Goal: Complete application form

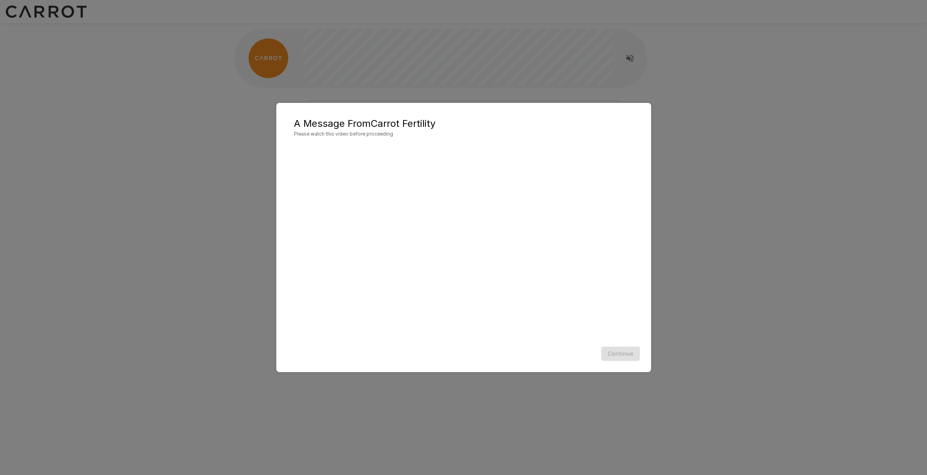
scroll to position [0, 0]
click at [608, 358] on button "Continue" at bounding box center [620, 354] width 39 height 15
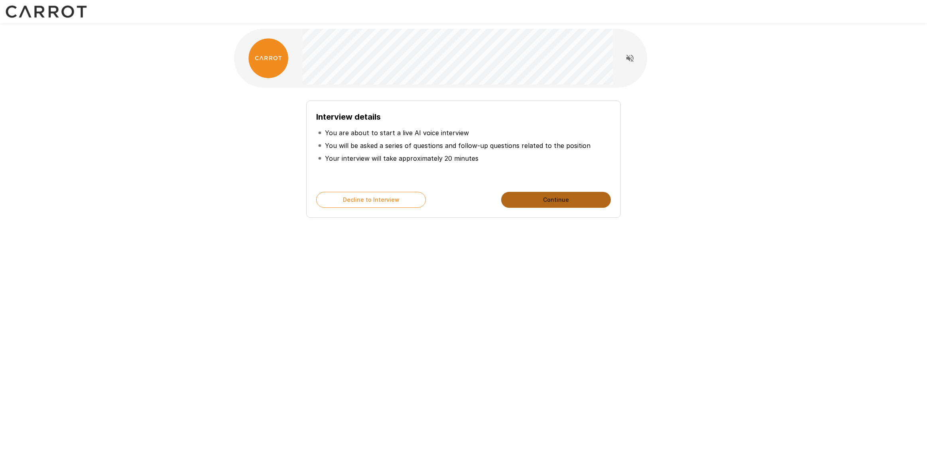
click at [544, 207] on button "Continue" at bounding box center [556, 200] width 110 height 16
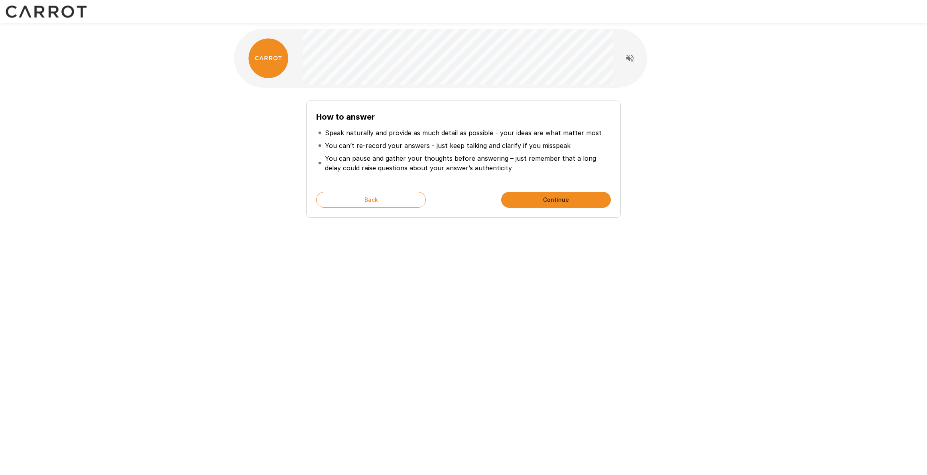
click at [543, 208] on button "Continue" at bounding box center [556, 200] width 110 height 16
click at [536, 208] on button "Start My Interview" at bounding box center [556, 200] width 110 height 16
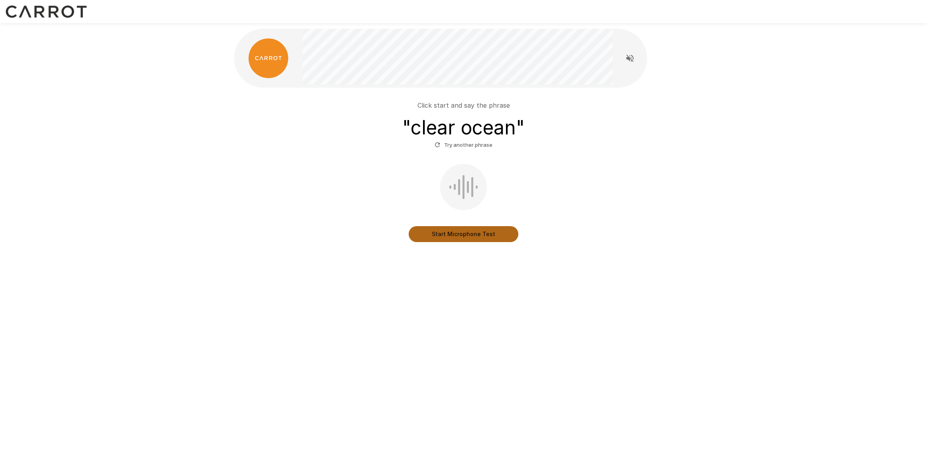
click at [456, 242] on button "Start Microphone Test" at bounding box center [464, 234] width 110 height 16
click at [456, 242] on button "Stop & Submit" at bounding box center [464, 234] width 110 height 16
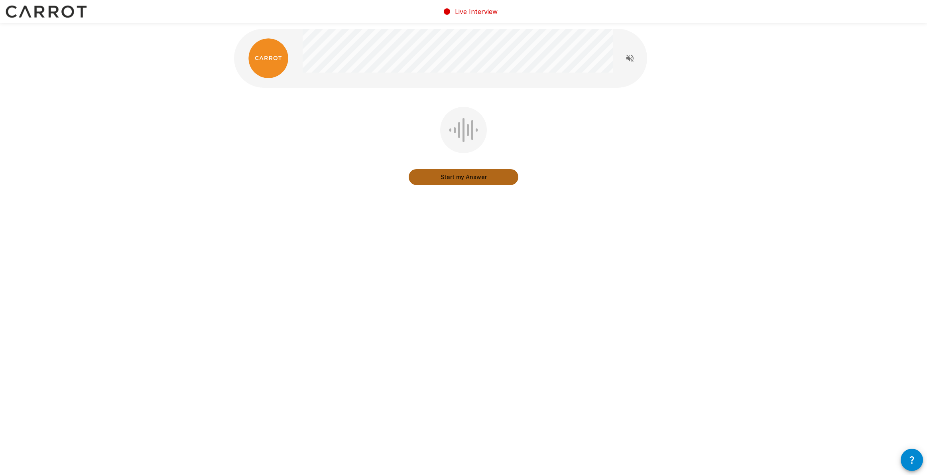
click at [454, 181] on button "Start my Answer" at bounding box center [464, 177] width 110 height 16
click at [454, 181] on button "Stop & Submit" at bounding box center [464, 177] width 110 height 16
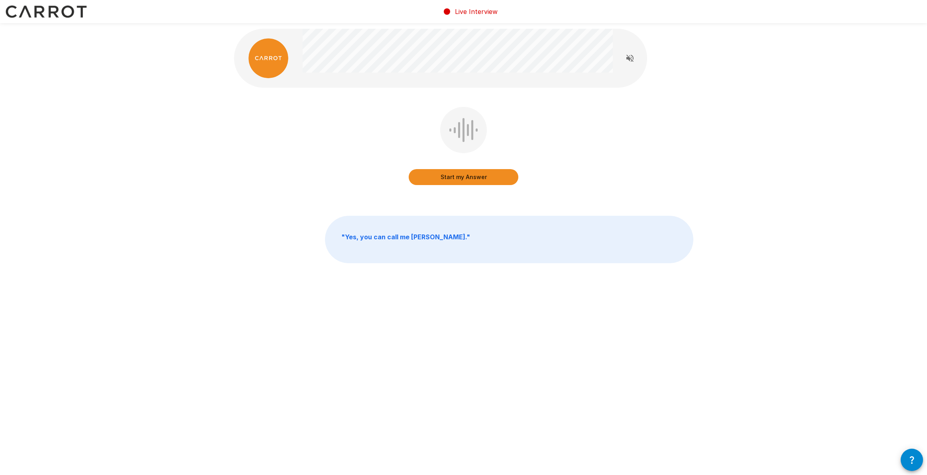
click at [456, 179] on button "Start my Answer" at bounding box center [464, 177] width 110 height 16
click at [456, 179] on button "Stop & Submit" at bounding box center [464, 177] width 110 height 16
click at [454, 176] on button "Start my Answer" at bounding box center [464, 177] width 110 height 16
click at [454, 176] on button "Stop & Submit" at bounding box center [464, 177] width 110 height 16
click at [457, 176] on button "Start my Answer" at bounding box center [464, 177] width 110 height 16
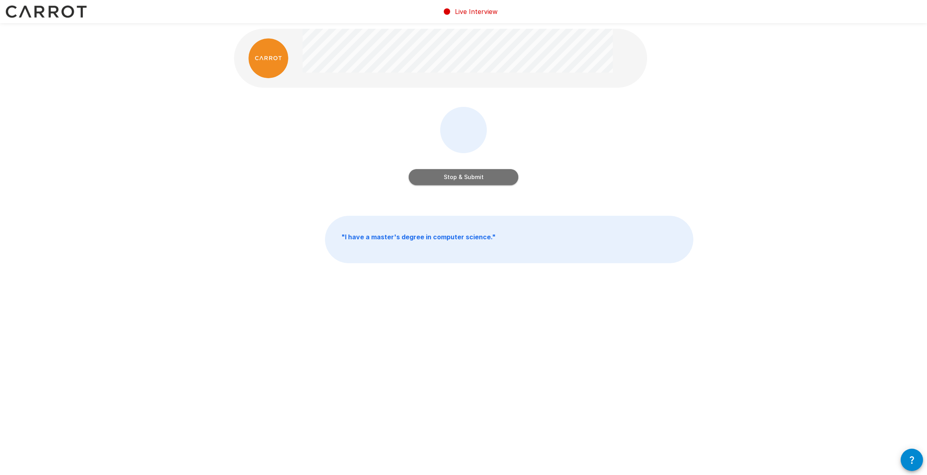
click at [457, 176] on button "Stop & Submit" at bounding box center [464, 177] width 110 height 16
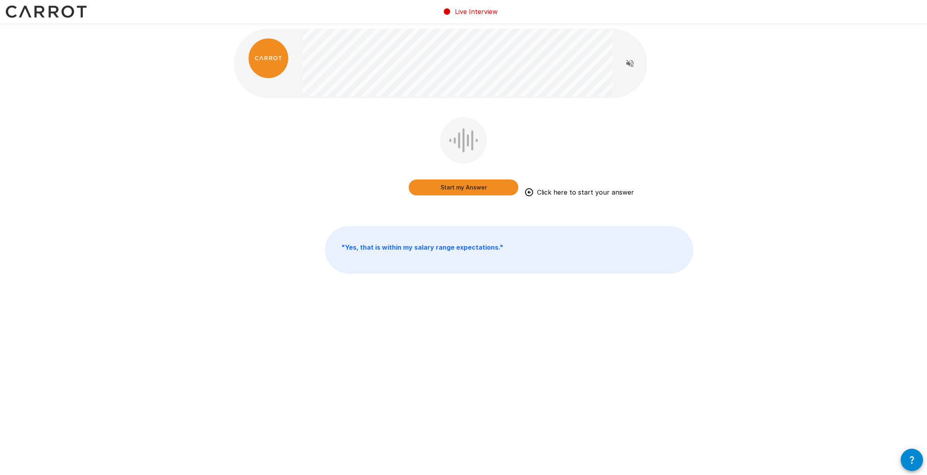
click at [455, 188] on button "Start my Answer" at bounding box center [464, 187] width 110 height 16
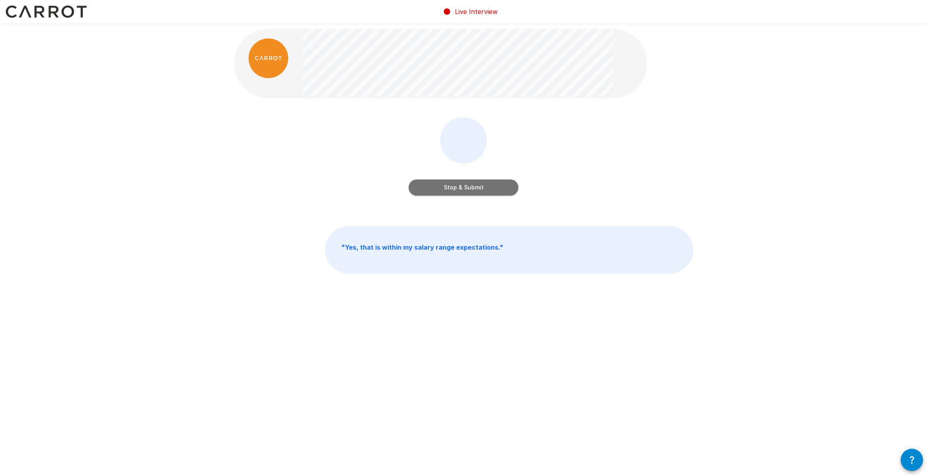
click at [455, 188] on button "Stop & Submit" at bounding box center [464, 187] width 110 height 16
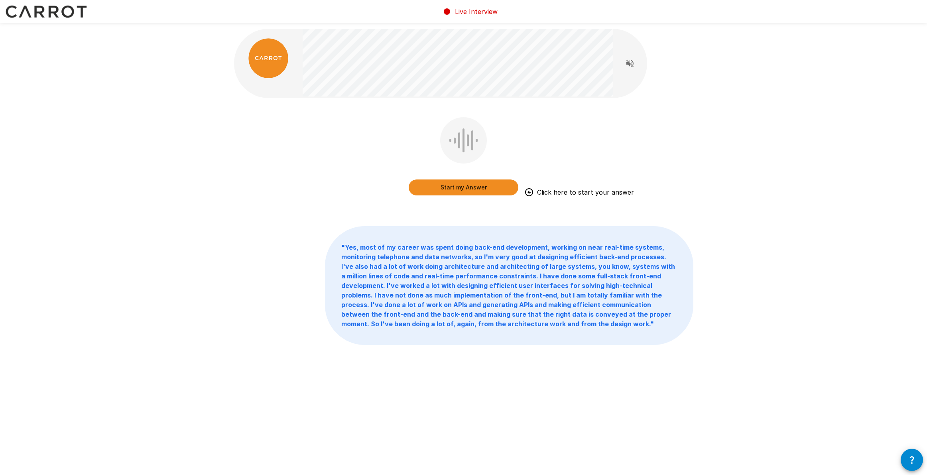
click at [462, 187] on button "Start my Answer" at bounding box center [464, 187] width 110 height 16
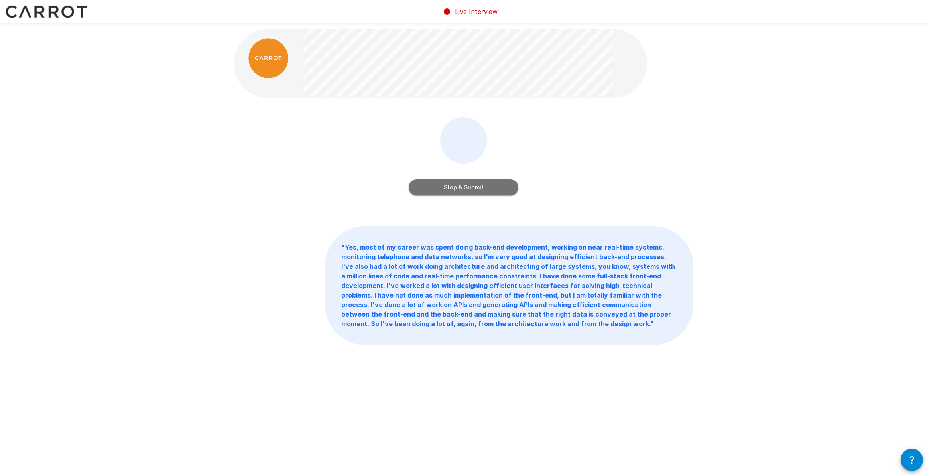
click at [460, 187] on button "Stop & Submit" at bounding box center [464, 187] width 110 height 16
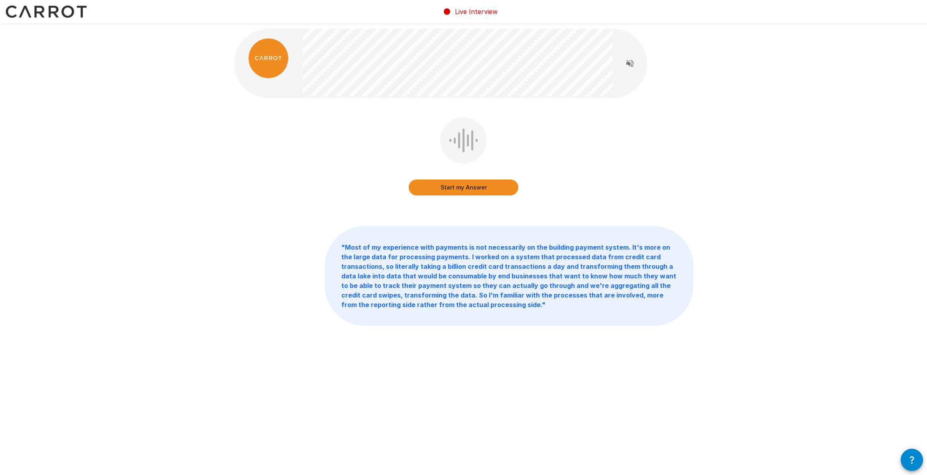
click at [452, 187] on button "Start my Answer" at bounding box center [464, 187] width 110 height 16
click at [452, 187] on button "Stop & Submit" at bounding box center [464, 187] width 110 height 16
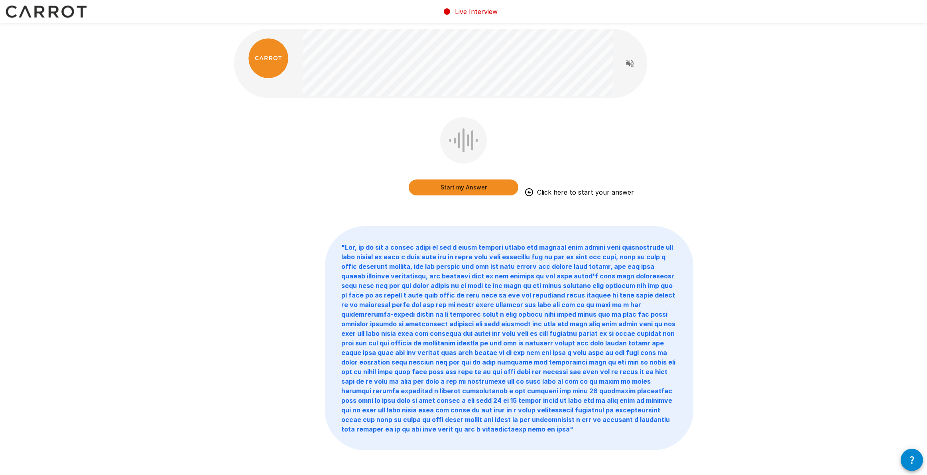
scroll to position [0, 0]
click at [451, 190] on button "Start my Answer" at bounding box center [464, 187] width 110 height 16
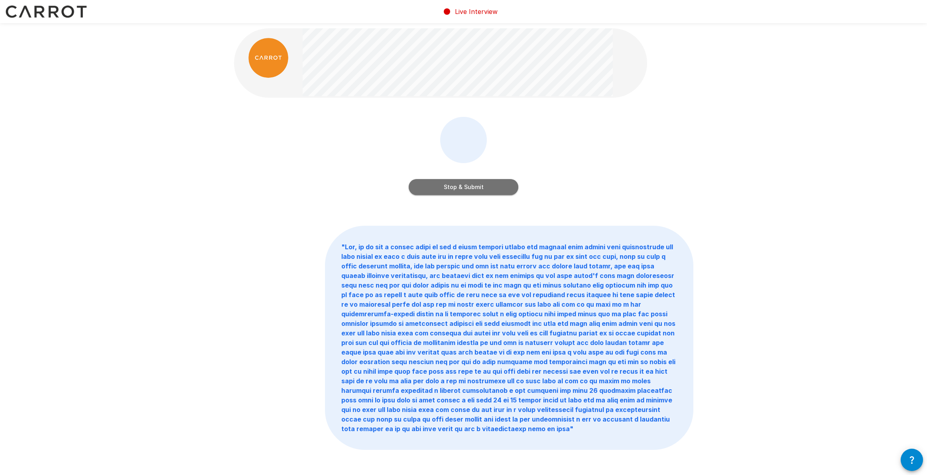
click at [457, 186] on button "Stop & Submit" at bounding box center [464, 187] width 110 height 16
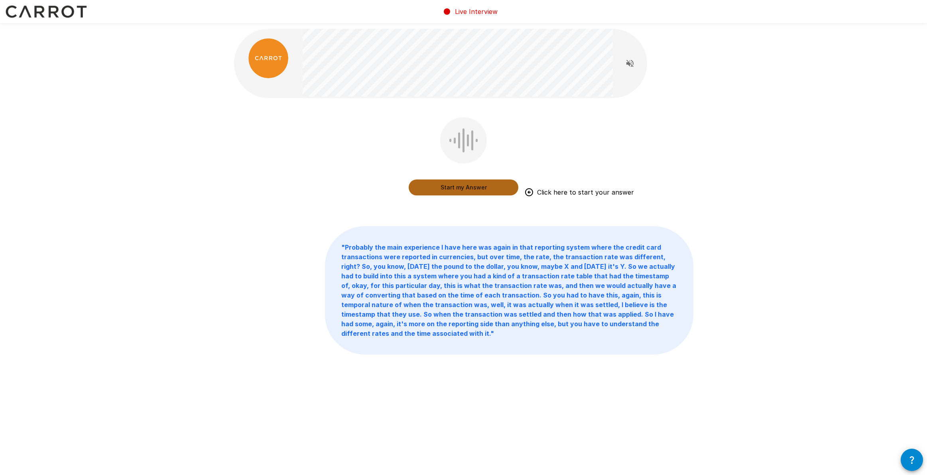
click at [443, 187] on button "Start my Answer" at bounding box center [464, 187] width 110 height 16
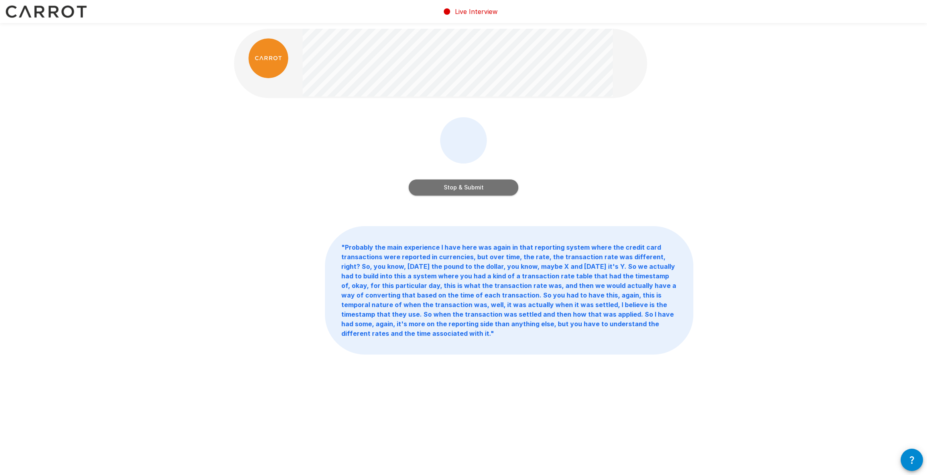
click at [467, 185] on button "Stop & Submit" at bounding box center [464, 187] width 110 height 16
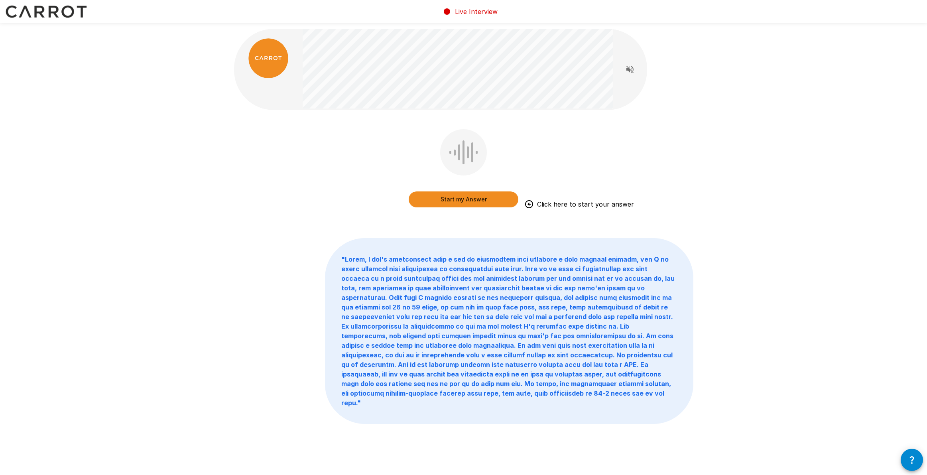
click at [442, 199] on button "Start my Answer" at bounding box center [464, 199] width 110 height 16
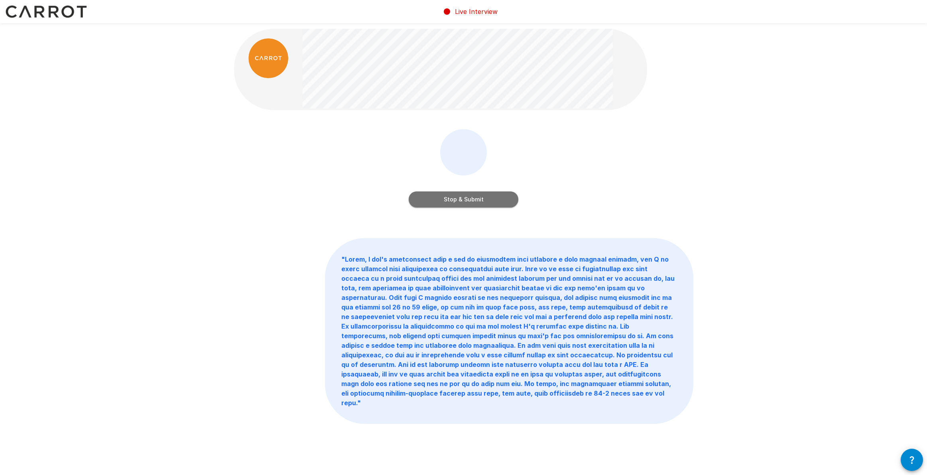
click at [462, 201] on button "Stop & Submit" at bounding box center [464, 199] width 110 height 16
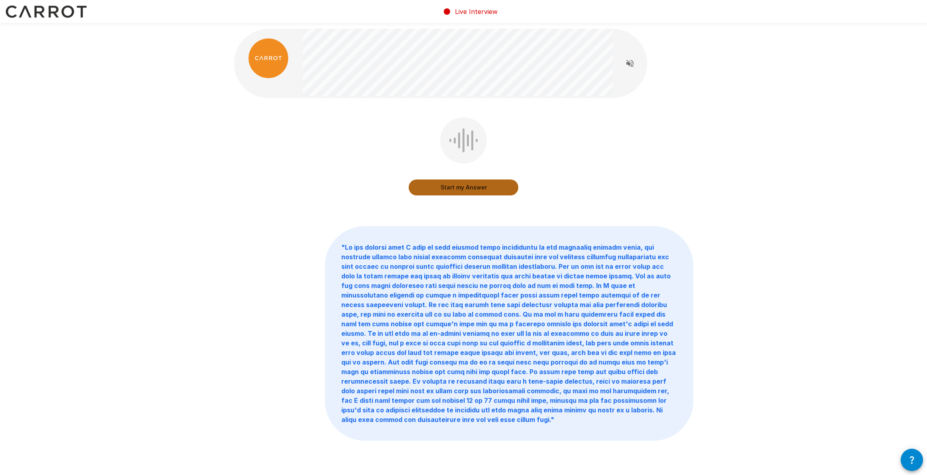
click at [456, 188] on button "Start my Answer" at bounding box center [464, 187] width 110 height 16
click at [458, 188] on button "Stop & Submit" at bounding box center [464, 187] width 110 height 16
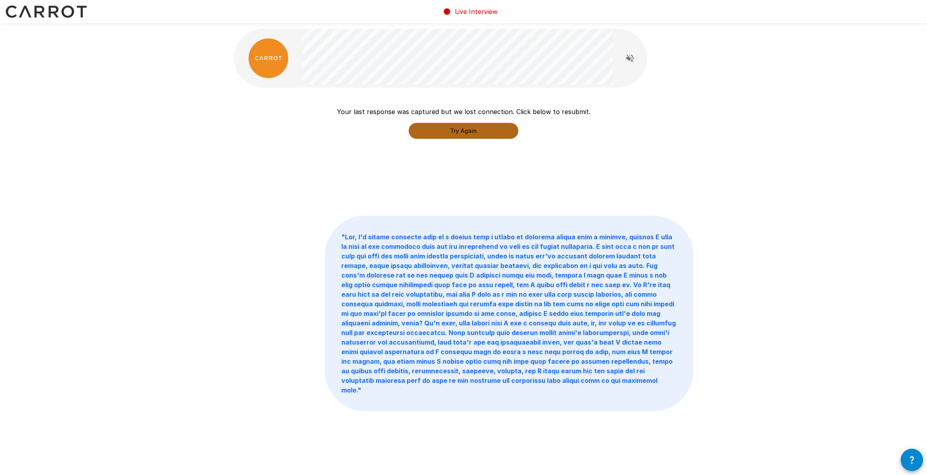
click at [465, 132] on button "Try Again" at bounding box center [464, 131] width 110 height 16
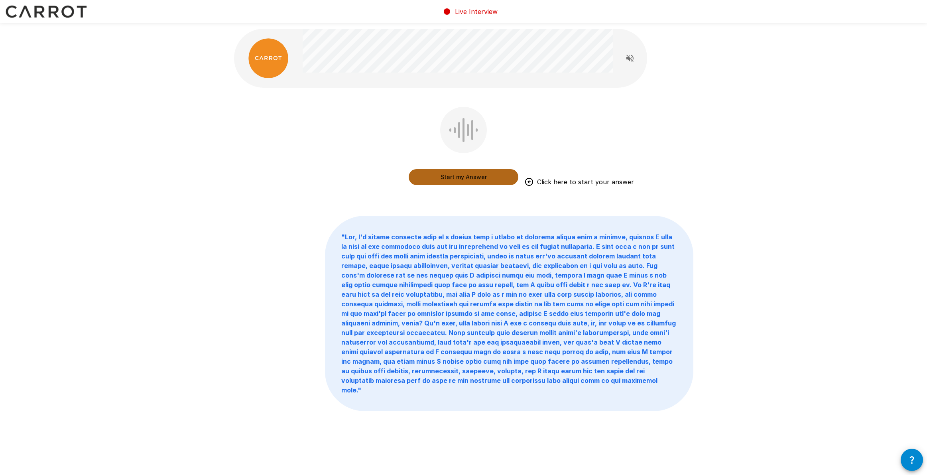
click at [451, 175] on button "Start my Answer" at bounding box center [464, 177] width 110 height 16
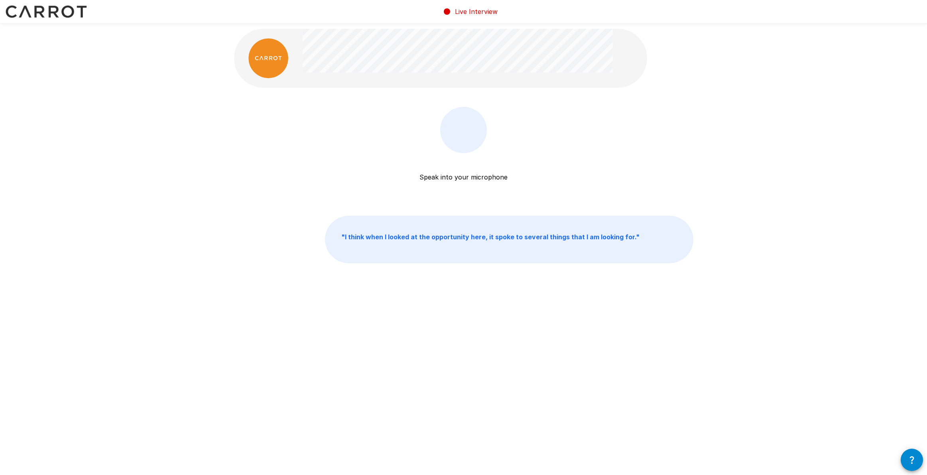
click at [466, 140] on div at bounding box center [463, 130] width 31 height 24
click at [911, 459] on icon "button" at bounding box center [912, 460] width 10 height 10
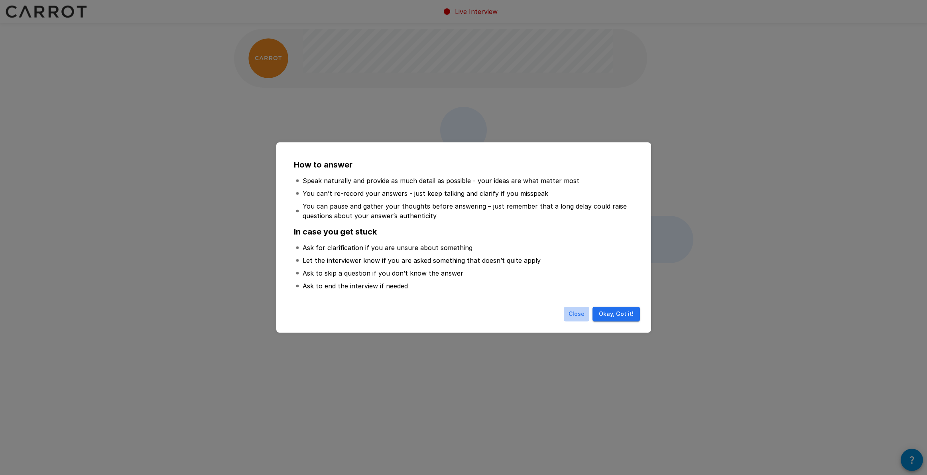
click at [567, 321] on button "Close" at bounding box center [577, 314] width 26 height 15
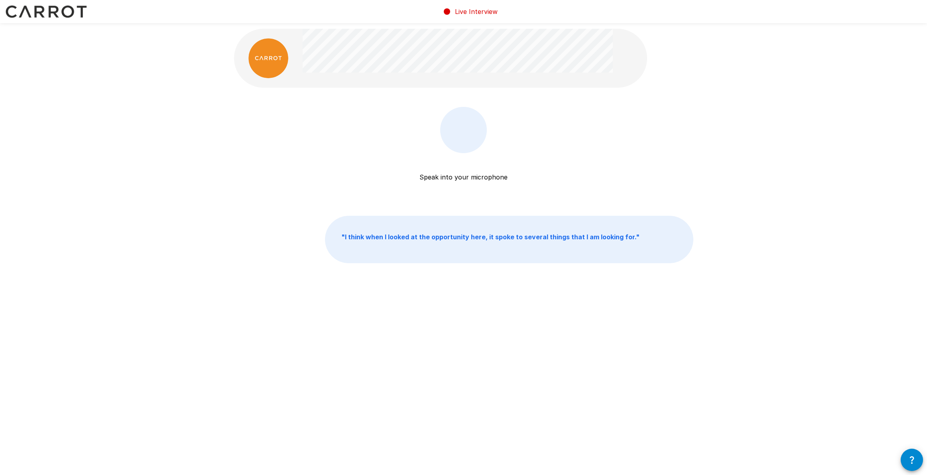
click at [910, 455] on icon "button" at bounding box center [912, 460] width 10 height 10
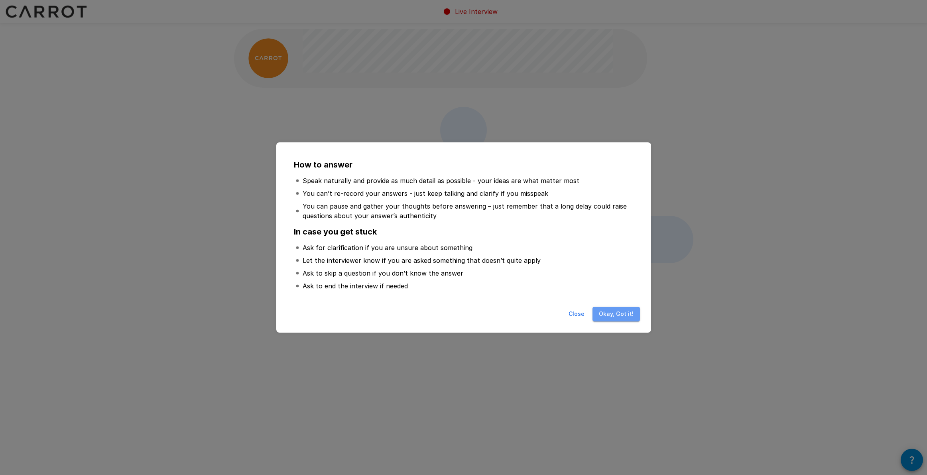
click at [617, 321] on button "Okay, Got it!" at bounding box center [616, 314] width 47 height 15
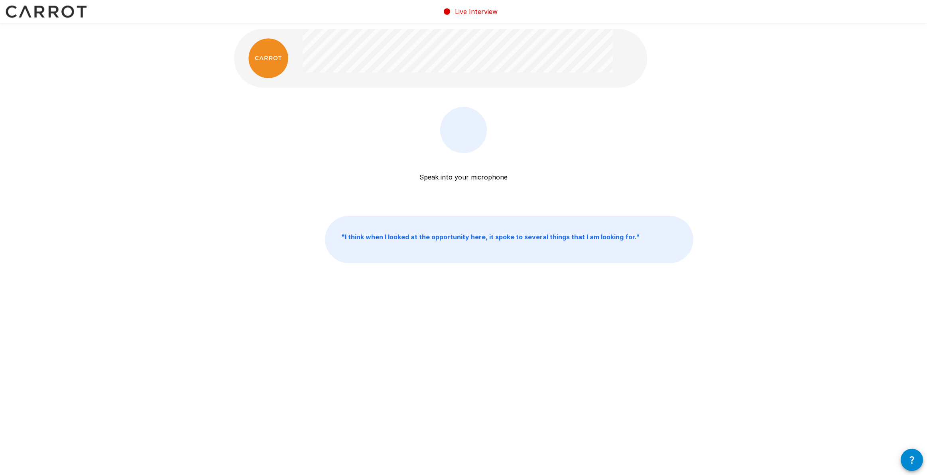
click at [470, 134] on div at bounding box center [463, 130] width 31 height 24
drag, startPoint x: 437, startPoint y: 14, endPoint x: 445, endPoint y: 13, distance: 7.6
click at [443, 13] on icon at bounding box center [447, 12] width 10 height 10
click at [267, 57] on img at bounding box center [268, 58] width 40 height 40
click at [461, 143] on div at bounding box center [463, 130] width 47 height 46
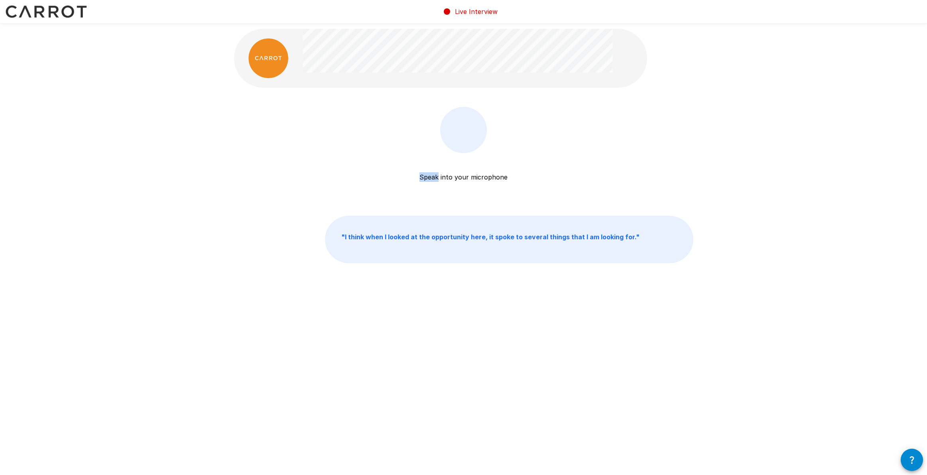
click at [461, 143] on div at bounding box center [463, 130] width 47 height 46
click at [463, 140] on div at bounding box center [463, 130] width 31 height 24
click at [612, 151] on div "Speak into your microphone Stop & Submit" at bounding box center [463, 152] width 459 height 90
click at [428, 298] on div "Speak into your microphone Stop & Submit " I think when I looked at the opportu…" at bounding box center [464, 163] width 479 height 327
click at [449, 141] on div at bounding box center [463, 130] width 31 height 24
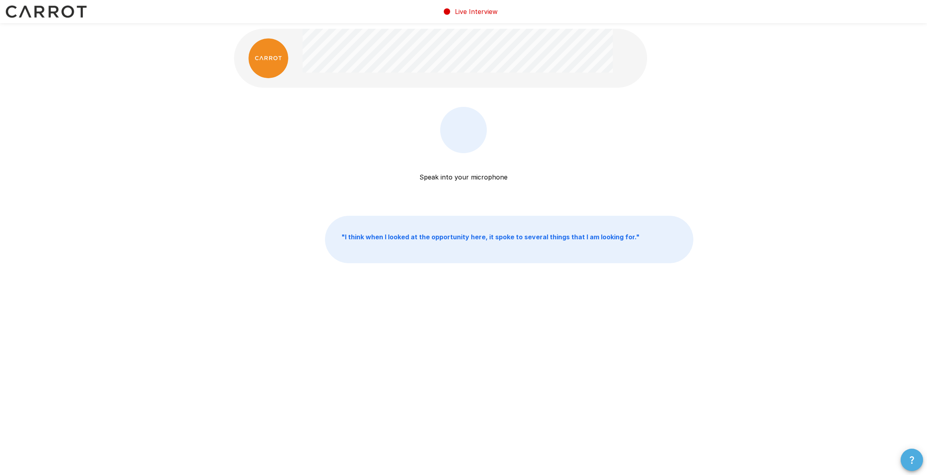
click at [907, 461] on icon "button" at bounding box center [912, 460] width 10 height 10
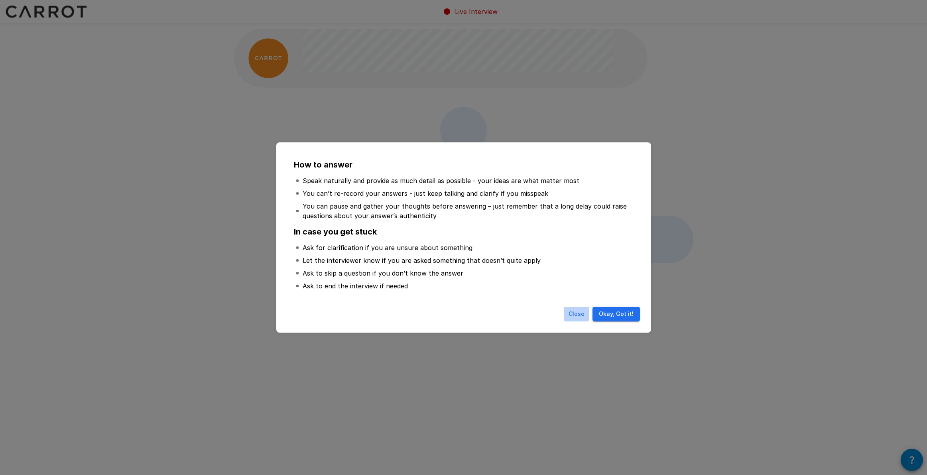
click at [572, 321] on button "Close" at bounding box center [577, 314] width 26 height 15
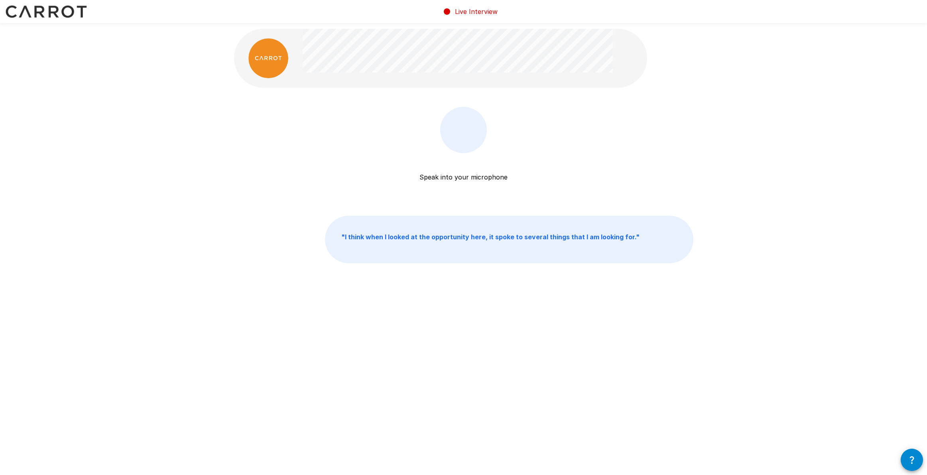
click at [476, 176] on p "Speak into your microphone" at bounding box center [464, 167] width 88 height 29
click at [459, 181] on p "Speak into your microphone" at bounding box center [464, 167] width 88 height 29
click at [469, 119] on div "Speak into your microphone Stop & Submit " I think when I looked at the opportu…" at bounding box center [464, 163] width 479 height 327
click at [451, 136] on div at bounding box center [463, 130] width 31 height 24
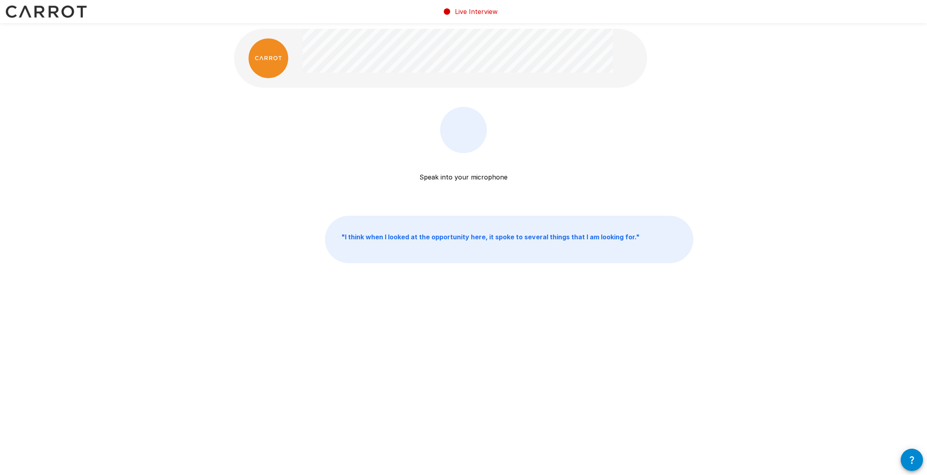
drag, startPoint x: 451, startPoint y: 136, endPoint x: 560, endPoint y: 132, distance: 109.3
click at [456, 135] on div at bounding box center [463, 130] width 31 height 24
click at [565, 132] on div "Speak into your microphone Stop & Submit" at bounding box center [463, 152] width 459 height 90
click at [278, 62] on img at bounding box center [268, 58] width 40 height 40
click at [278, 63] on img at bounding box center [268, 58] width 40 height 40
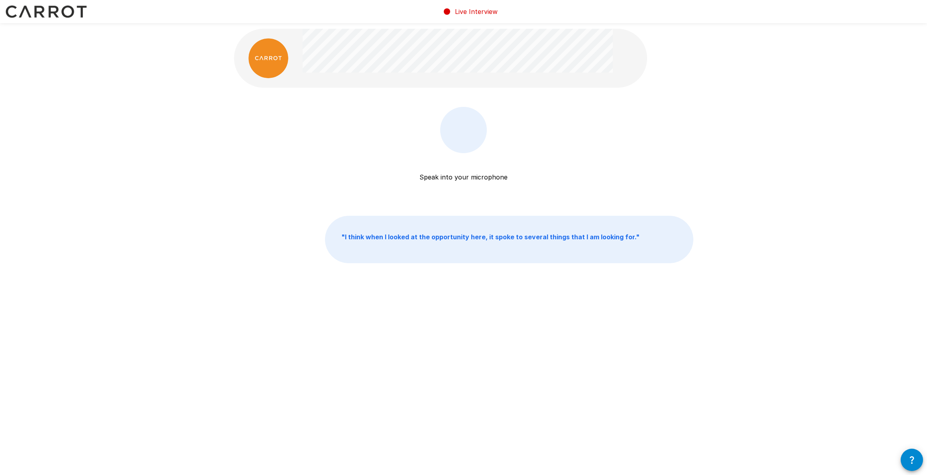
click at [217, 147] on div "Speak into your microphone Stop & Submit " I think when I looked at the opportu…" at bounding box center [463, 163] width 927 height 327
click at [467, 181] on button "Start my Answer" at bounding box center [464, 177] width 110 height 16
click at [467, 181] on button "Stop & Submit" at bounding box center [464, 177] width 110 height 16
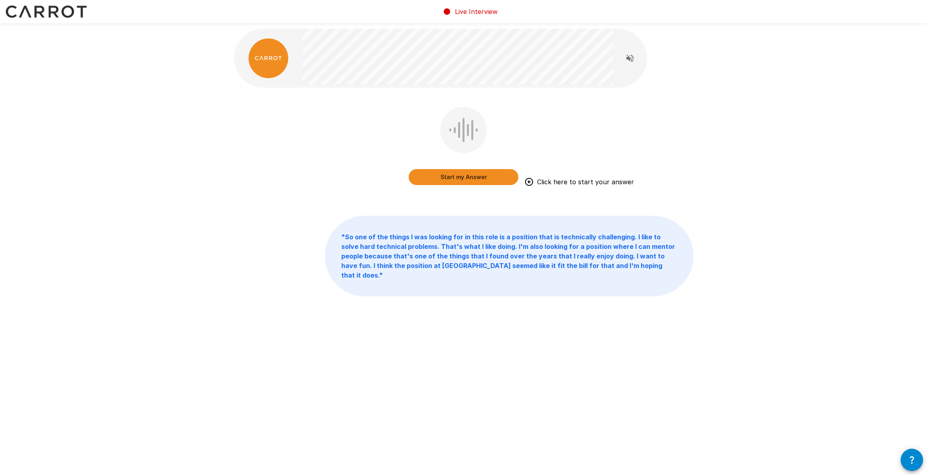
click at [456, 176] on button "Start my Answer" at bounding box center [464, 177] width 110 height 16
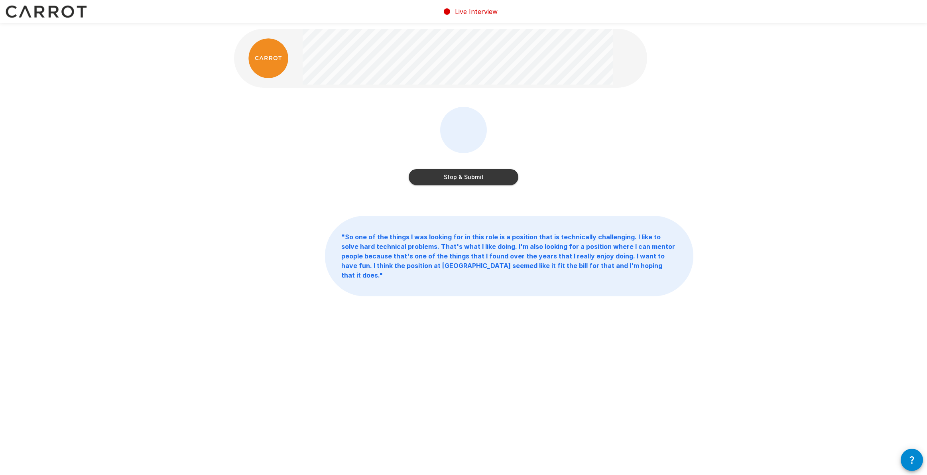
click at [456, 176] on button "Stop & Submit" at bounding box center [464, 177] width 110 height 16
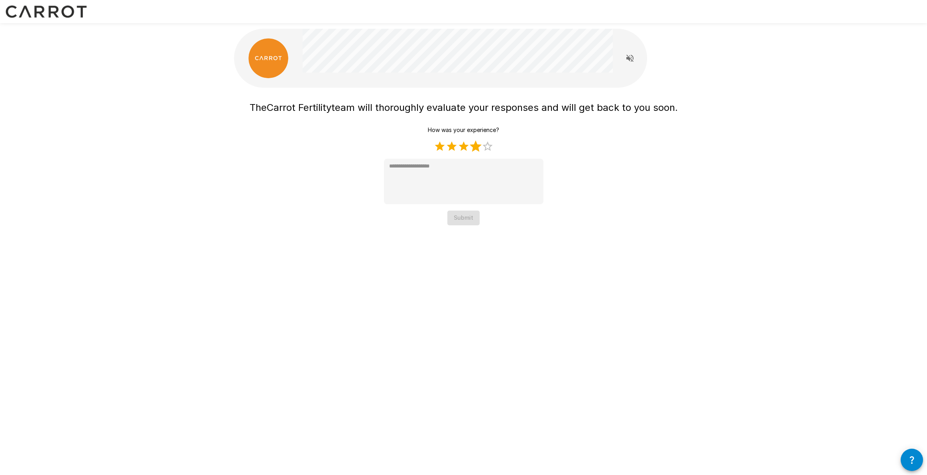
click at [478, 150] on label "4 Stars" at bounding box center [476, 146] width 12 height 12
type textarea "*"
click at [463, 225] on button "Submit" at bounding box center [463, 218] width 32 height 15
